Goal: Find specific page/section: Find specific page/section

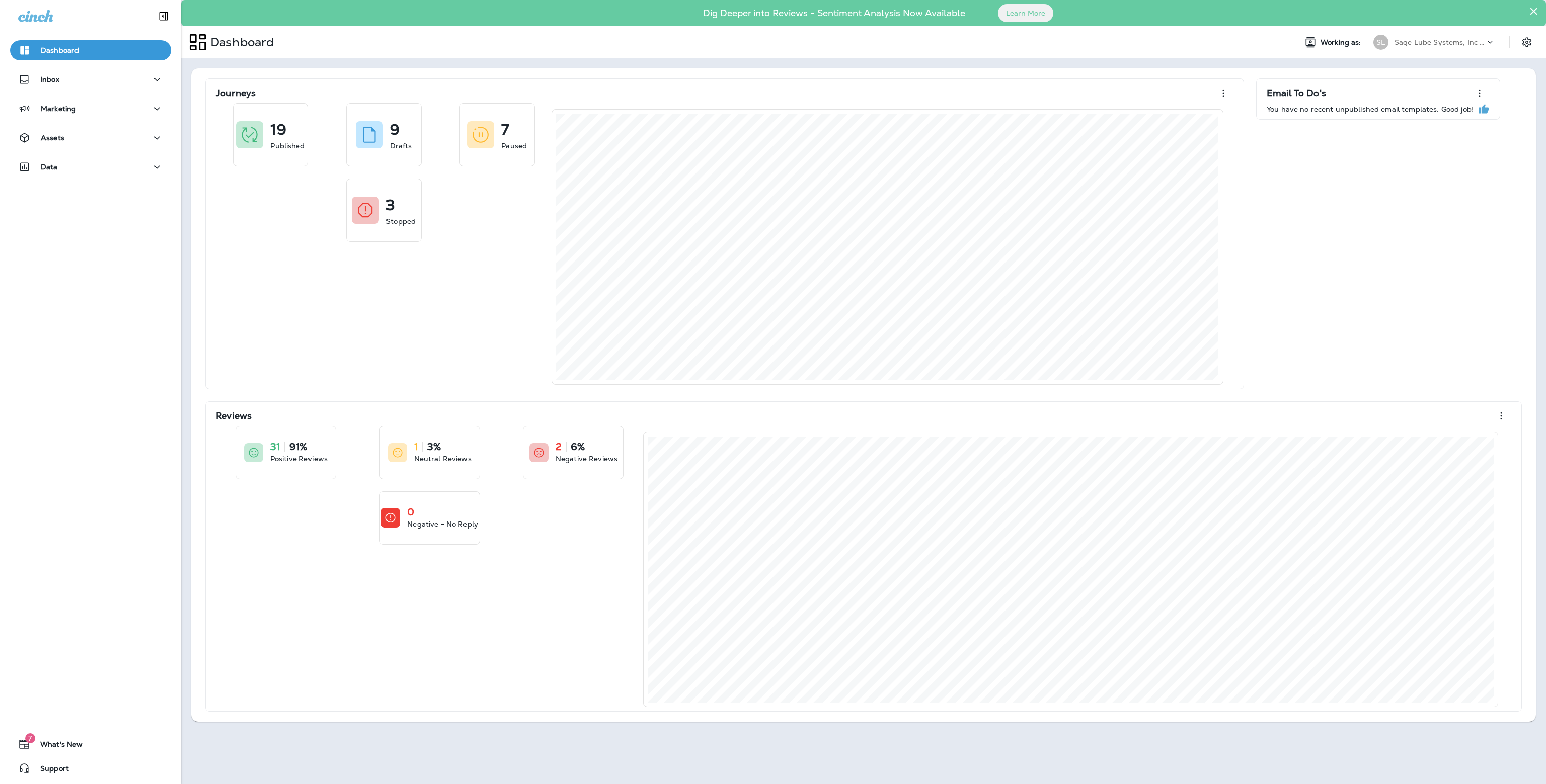
click at [1428, 45] on p "Sage Lube Systems, Inc dba LOF Xpress Oil Change" at bounding box center [1440, 42] width 91 height 8
click at [92, 177] on div "Data" at bounding box center [91, 170] width 181 height 25
click at [95, 160] on button "Data" at bounding box center [91, 167] width 161 height 20
click at [87, 223] on div "Customers" at bounding box center [90, 218] width 153 height 15
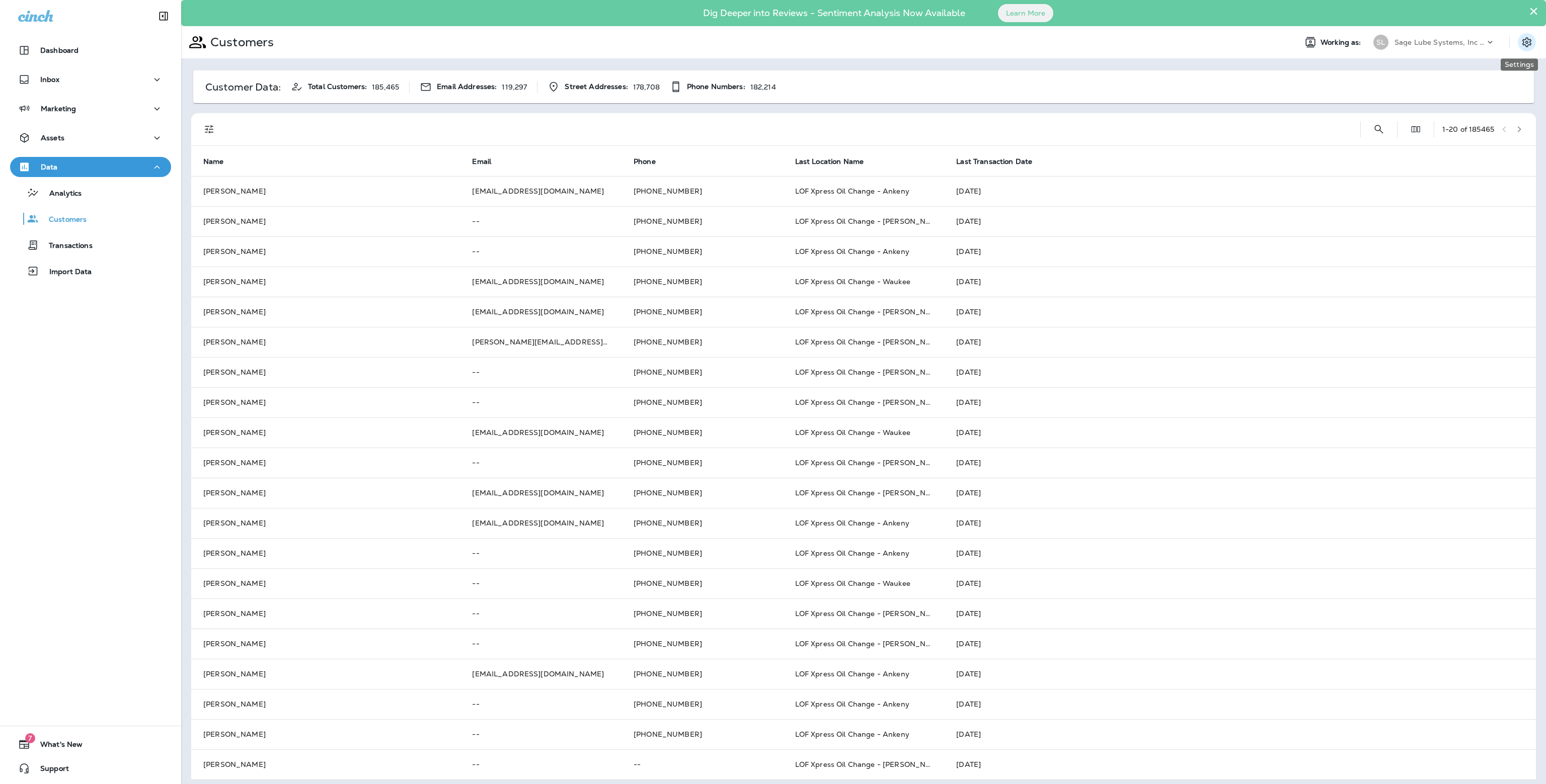
click at [1523, 44] on icon "Settings" at bounding box center [1527, 42] width 9 height 10
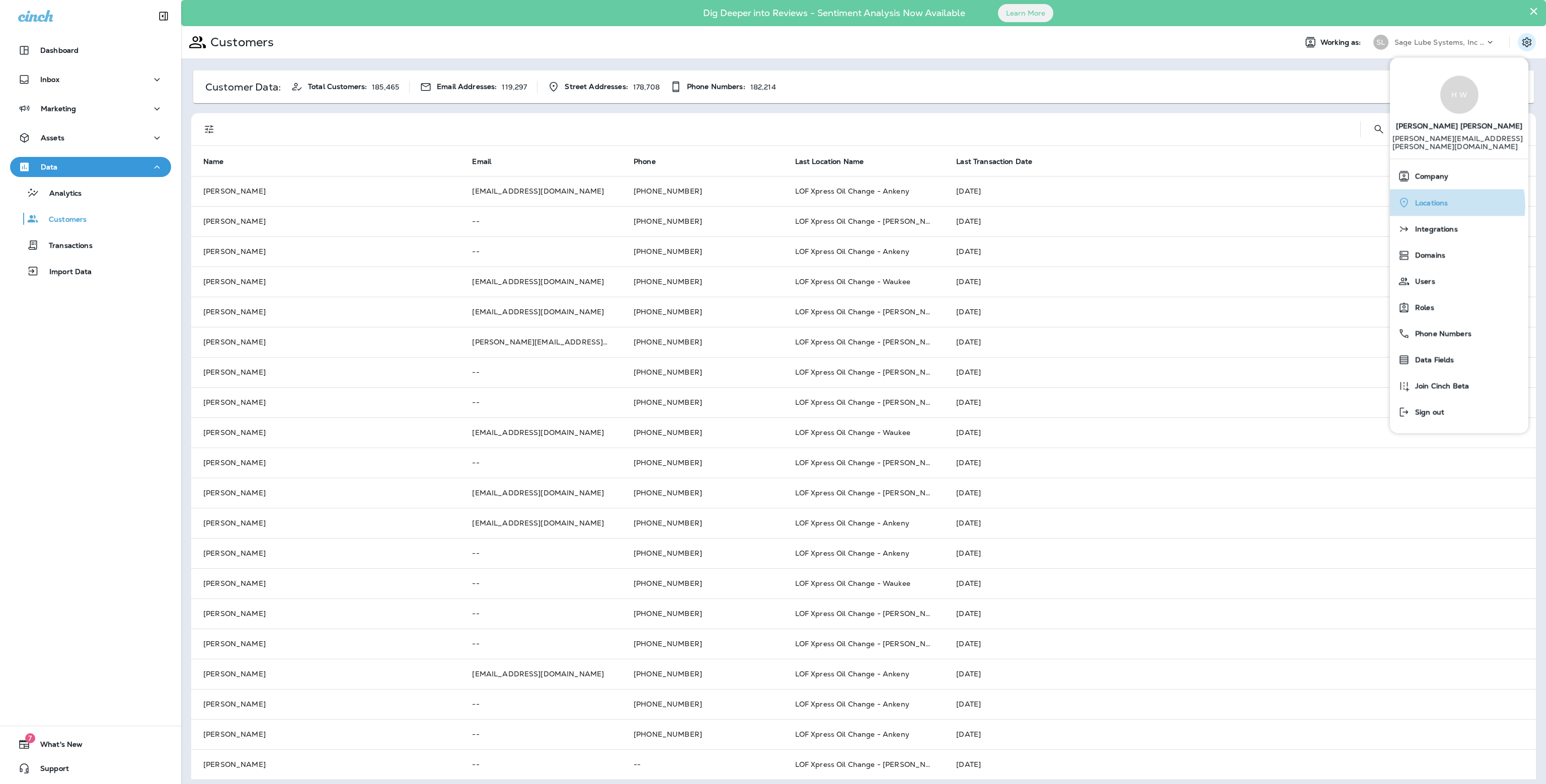
click at [1437, 199] on span "Locations" at bounding box center [1429, 203] width 38 height 8
